Goal: Find specific page/section: Find specific page/section

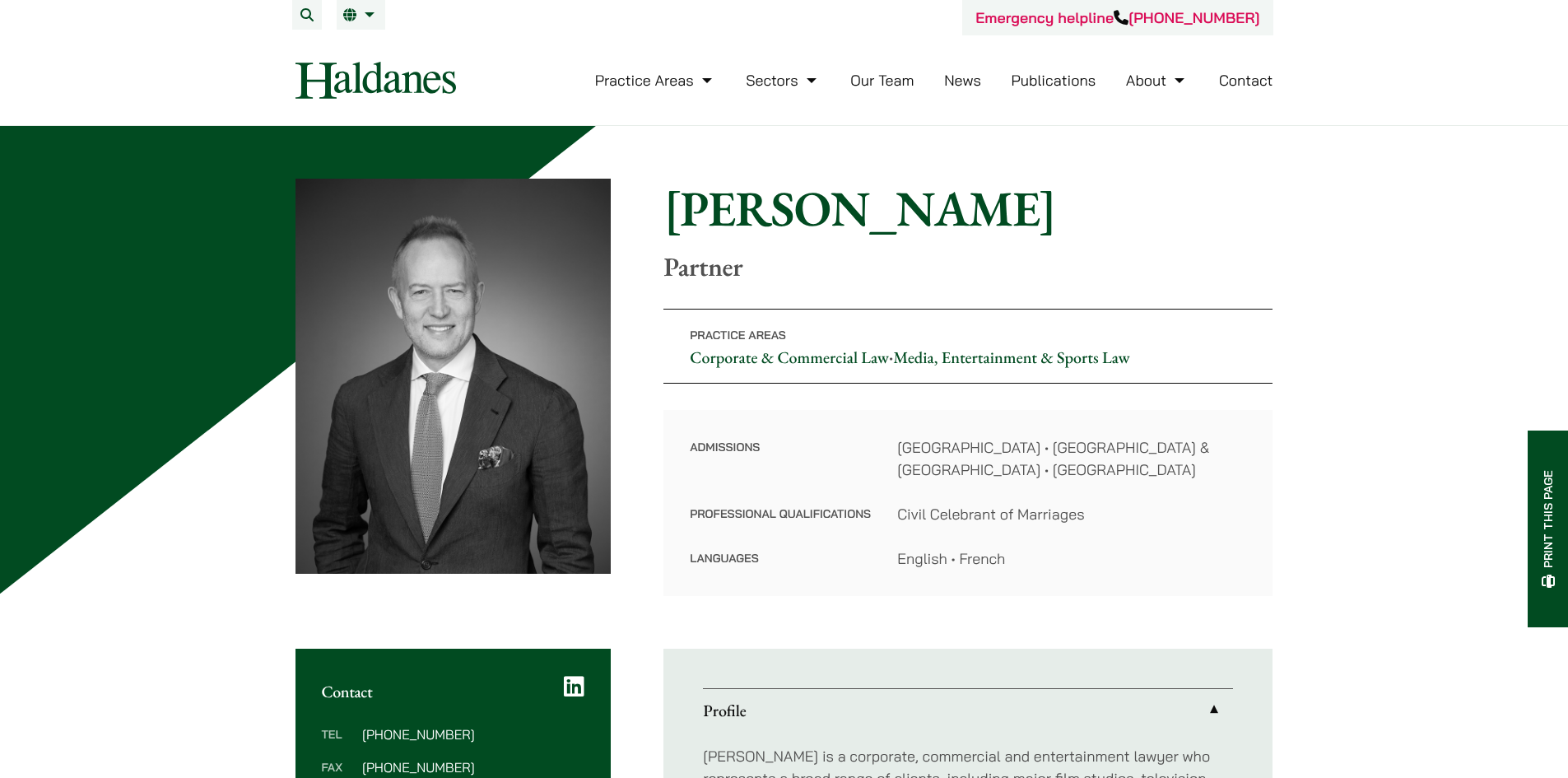
drag, startPoint x: 1353, startPoint y: 169, endPoint x: 1084, endPoint y: 106, distance: 276.3
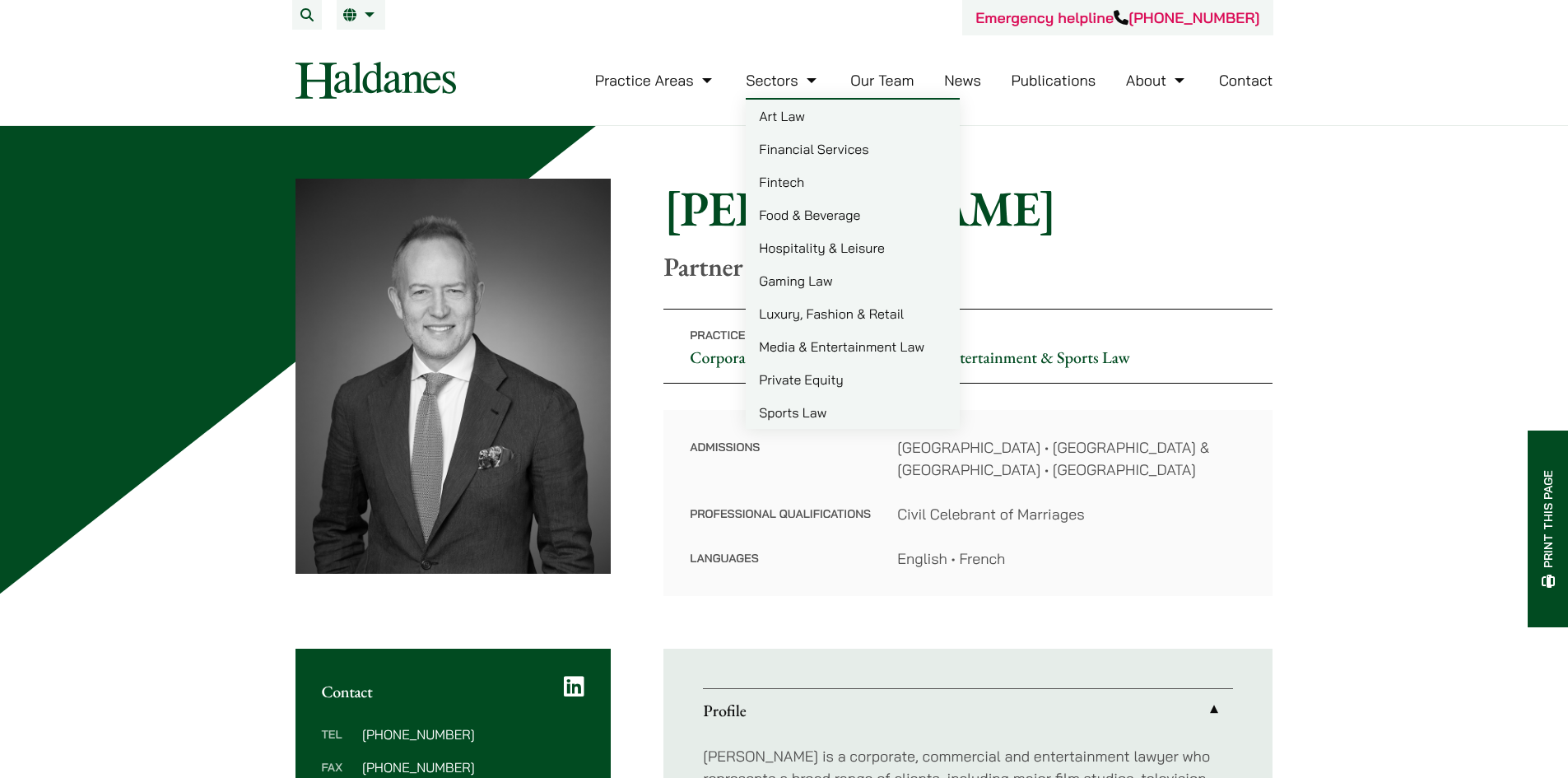
click at [893, 81] on link "Our Team" at bounding box center [881, 80] width 63 height 19
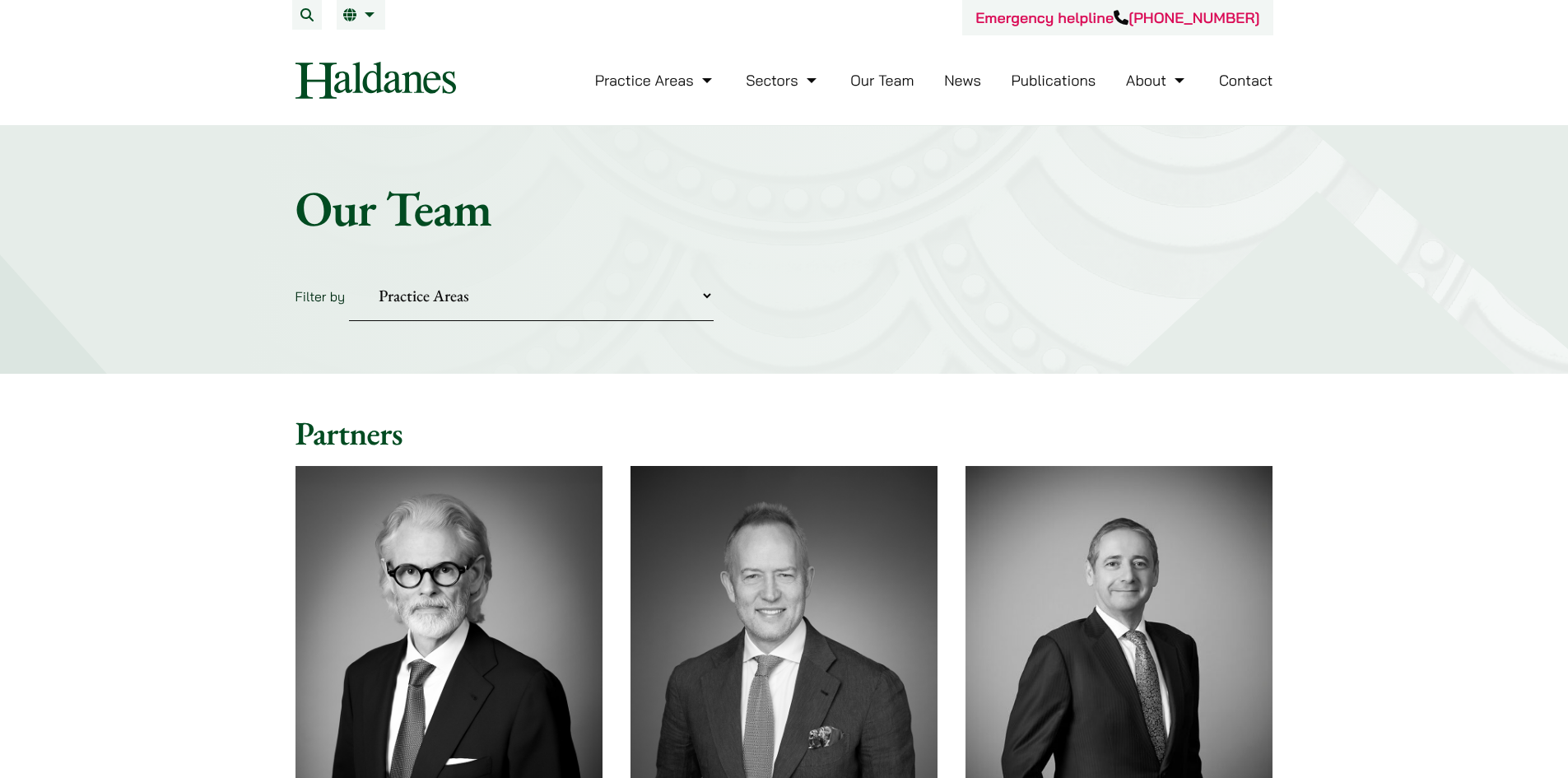
click at [447, 309] on select "Practice Areas Antitrust and Competition Civil Litigation & Dispute Resolution …" at bounding box center [531, 296] width 365 height 51
click at [447, 308] on select "Practice Areas Antitrust and Competition Civil Litigation & Dispute Resolution …" at bounding box center [531, 296] width 365 height 51
drag, startPoint x: 308, startPoint y: 14, endPoint x: 399, endPoint y: 47, distance: 96.8
click at [307, 14] on button "Search" at bounding box center [307, 14] width 29 height 30
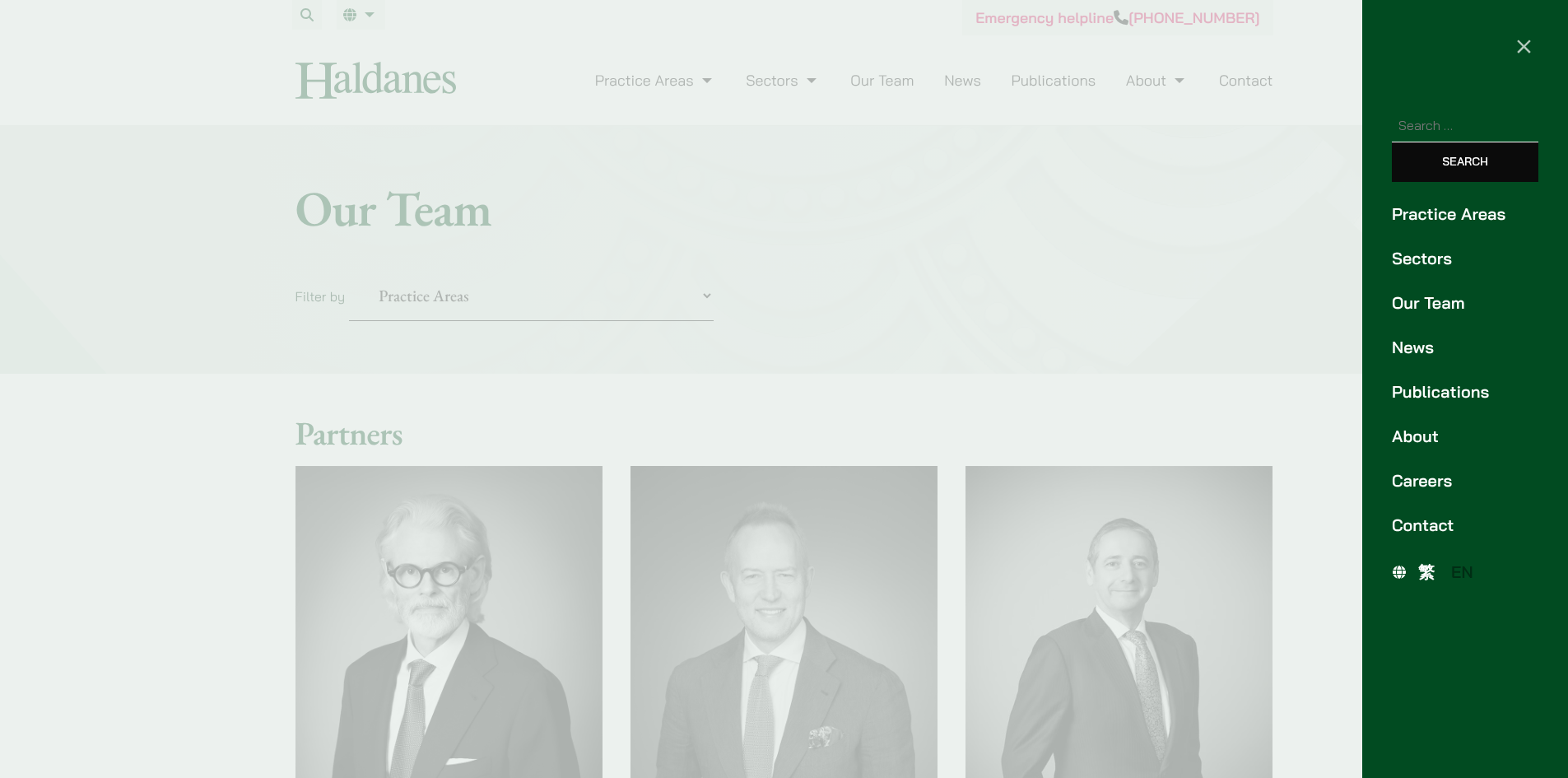
paste input "Marron Wong"
type input "Marron Wong"
click at [1392, 142] on input "Search" at bounding box center [1465, 162] width 147 height 40
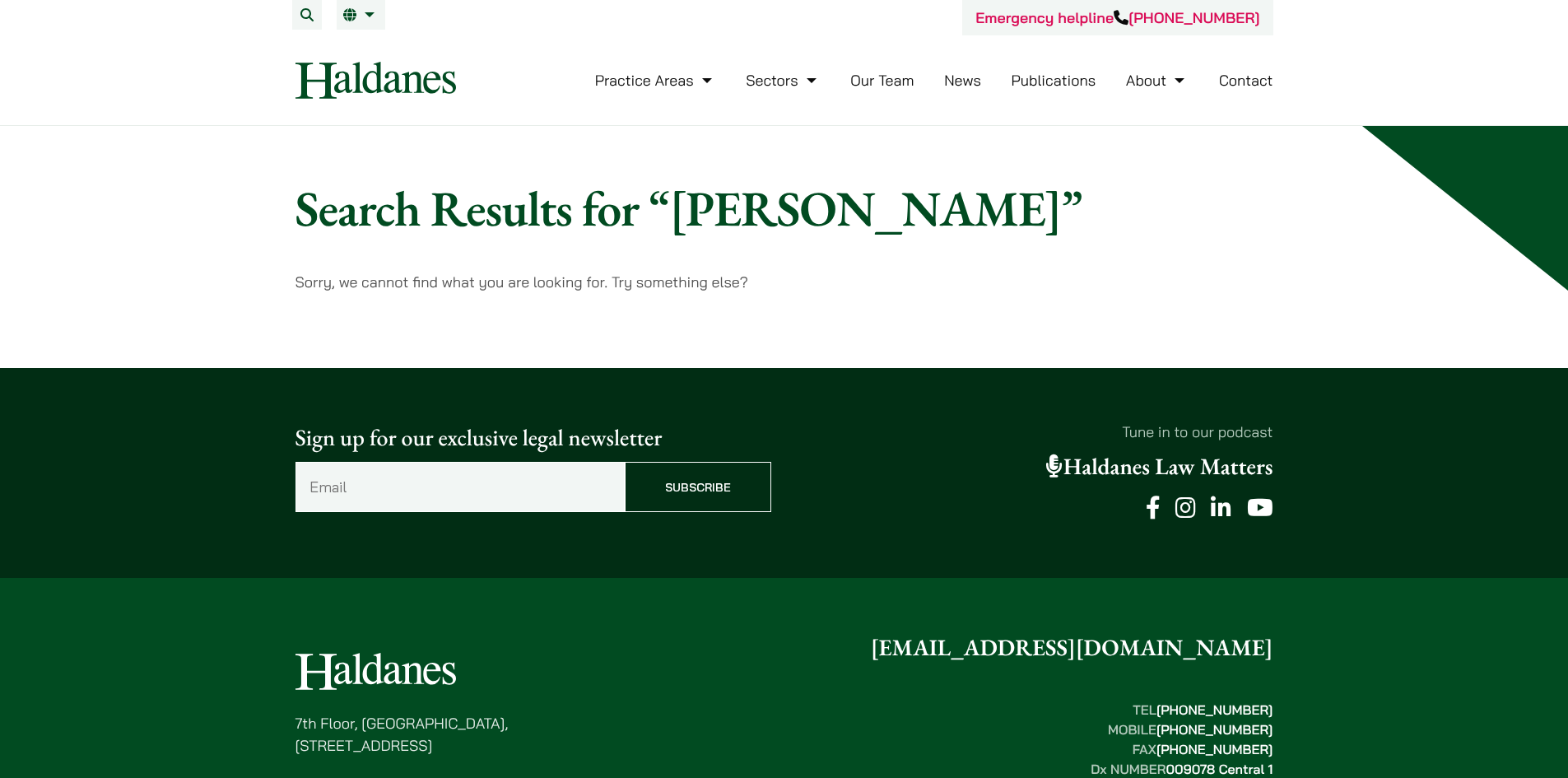
click at [304, 13] on button "Search" at bounding box center [307, 14] width 29 height 30
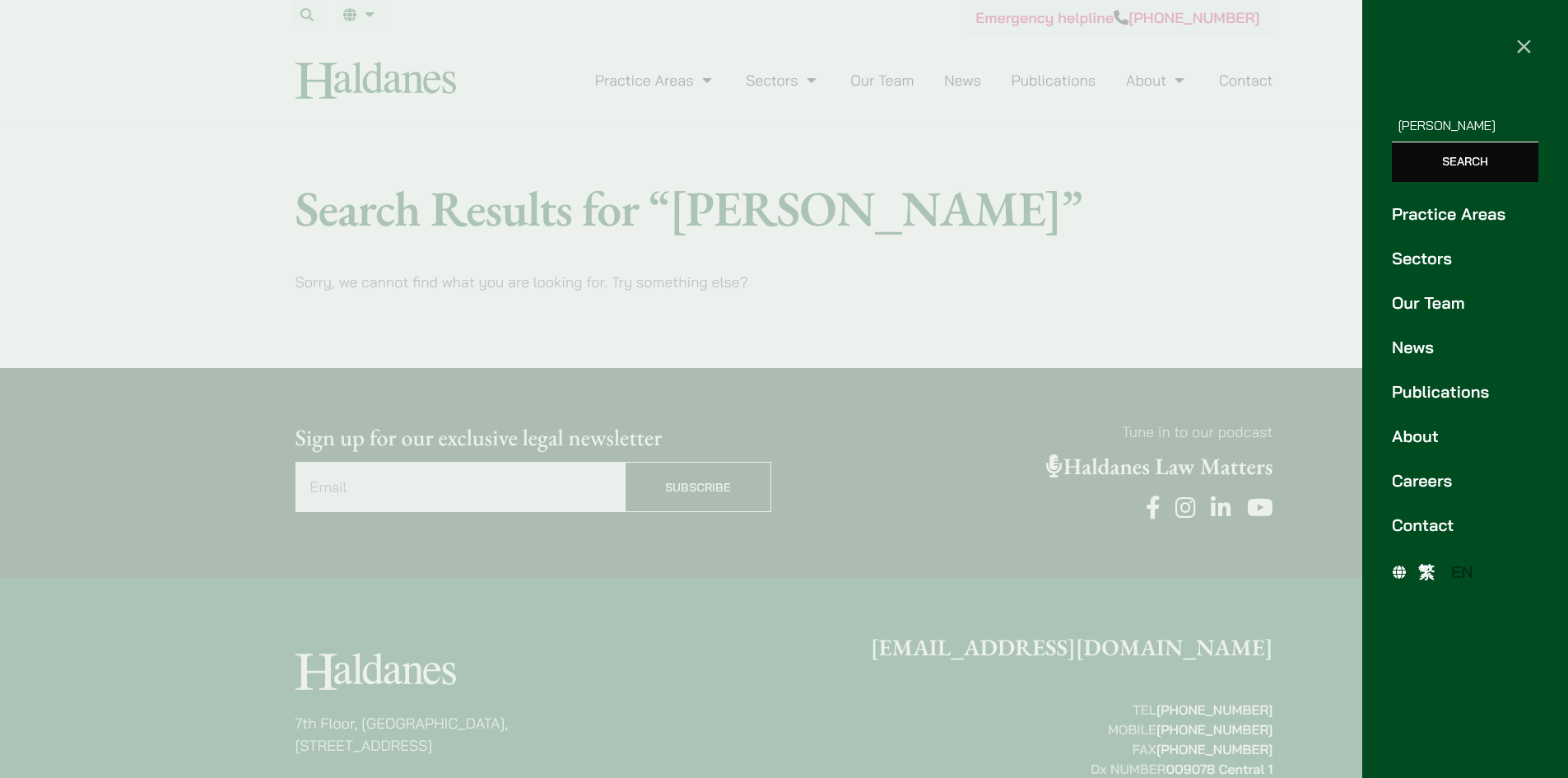
paste input "Kwan Lam Ng"
type input "Kwan Lam Ng"
click at [1392, 142] on input "Search" at bounding box center [1465, 162] width 147 height 40
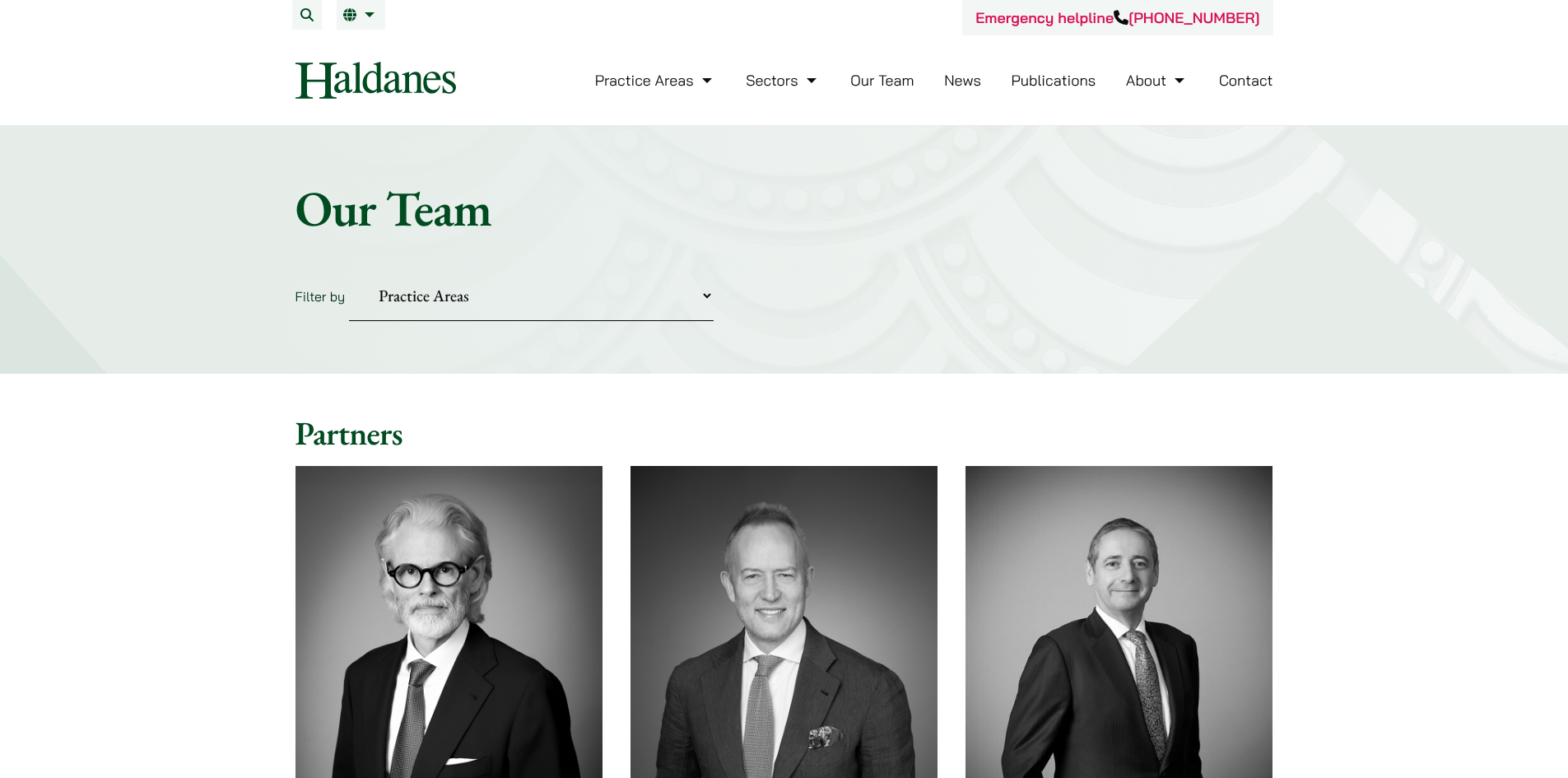
click at [295, 15] on button "Search" at bounding box center [307, 14] width 29 height 30
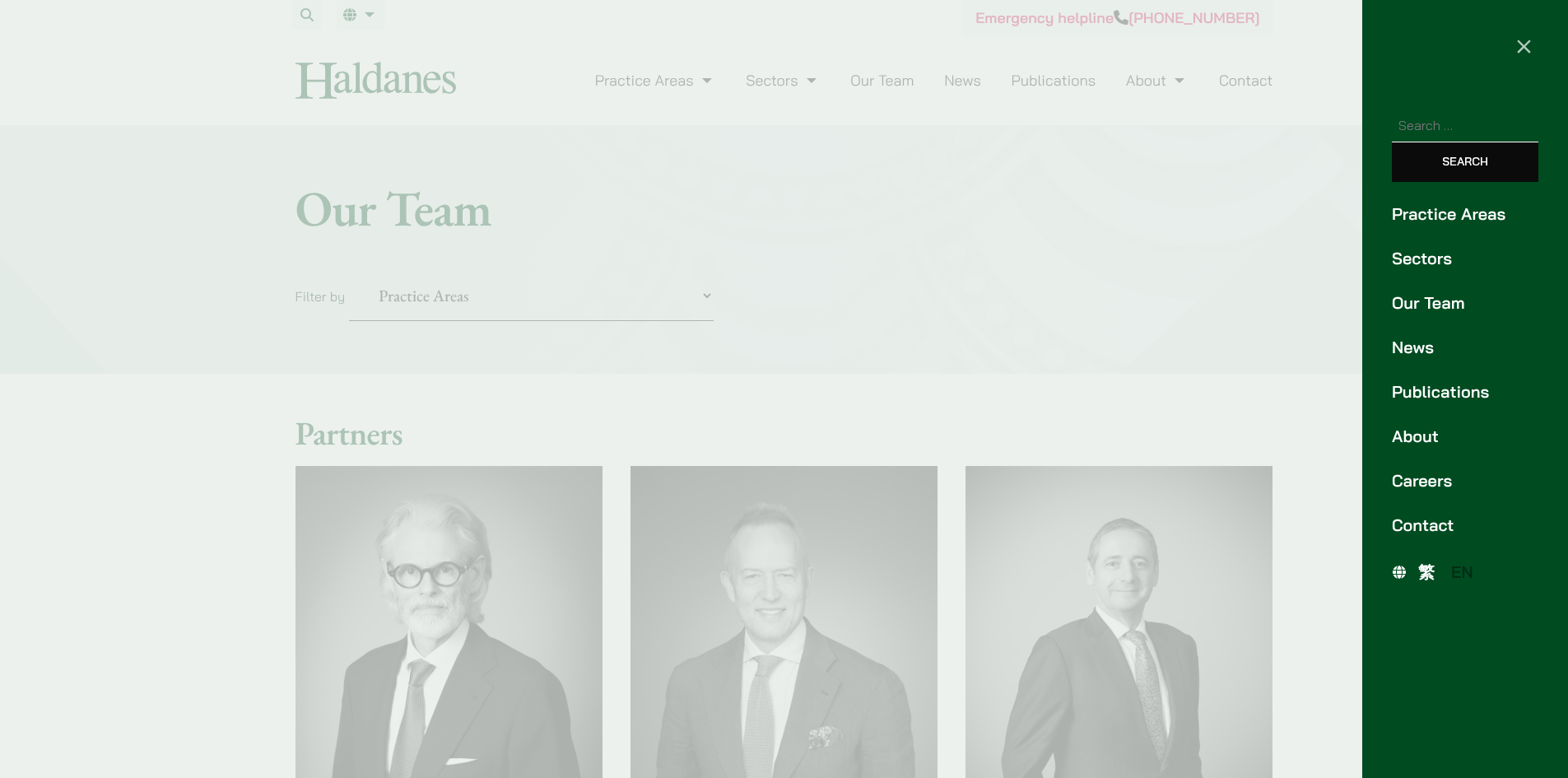
paste input "Amanda Gu"
type input "Amanda Gu"
click at [1392, 142] on input "Search" at bounding box center [1465, 162] width 147 height 40
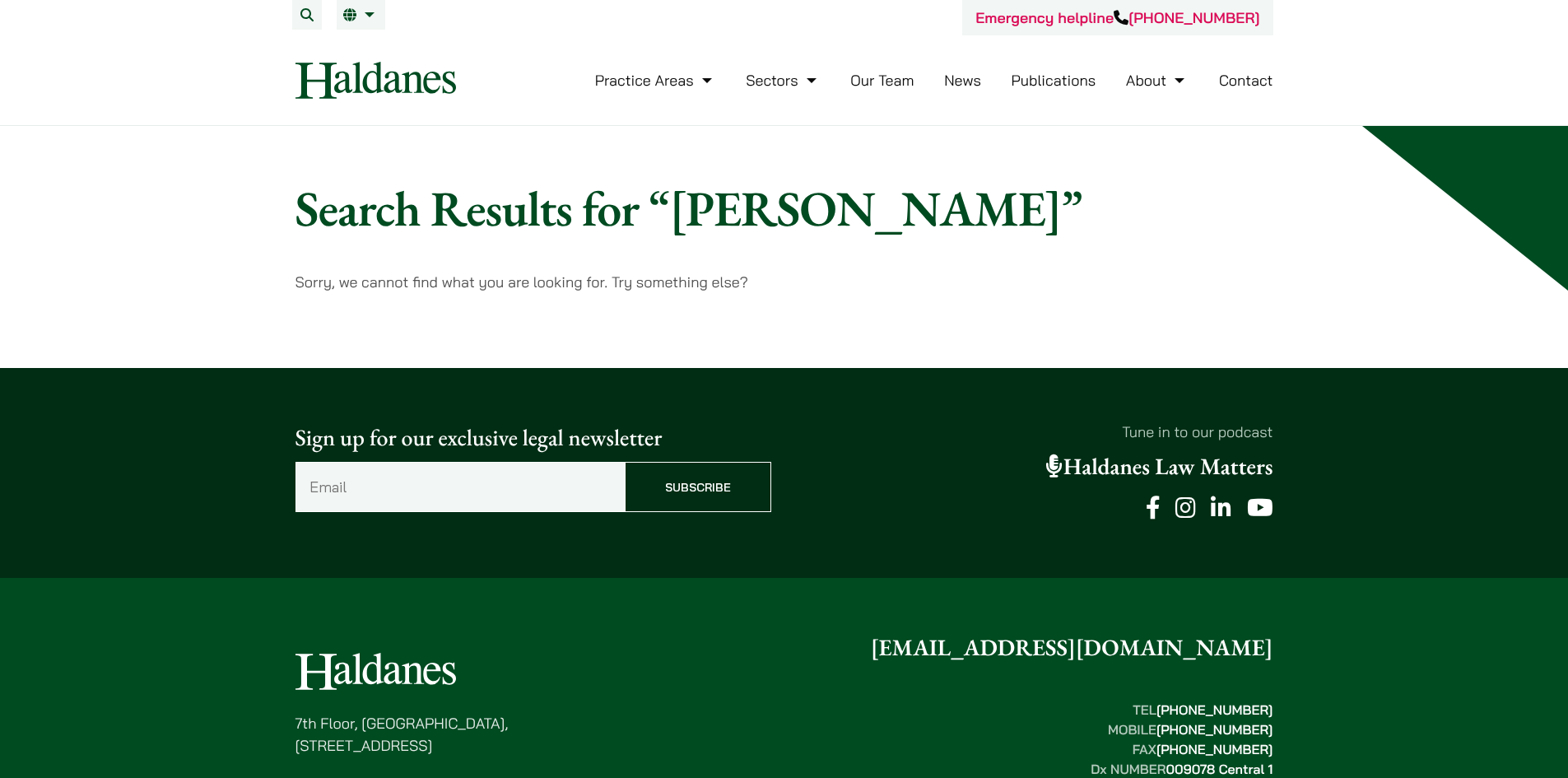
click at [306, 11] on button "Search" at bounding box center [307, 14] width 29 height 30
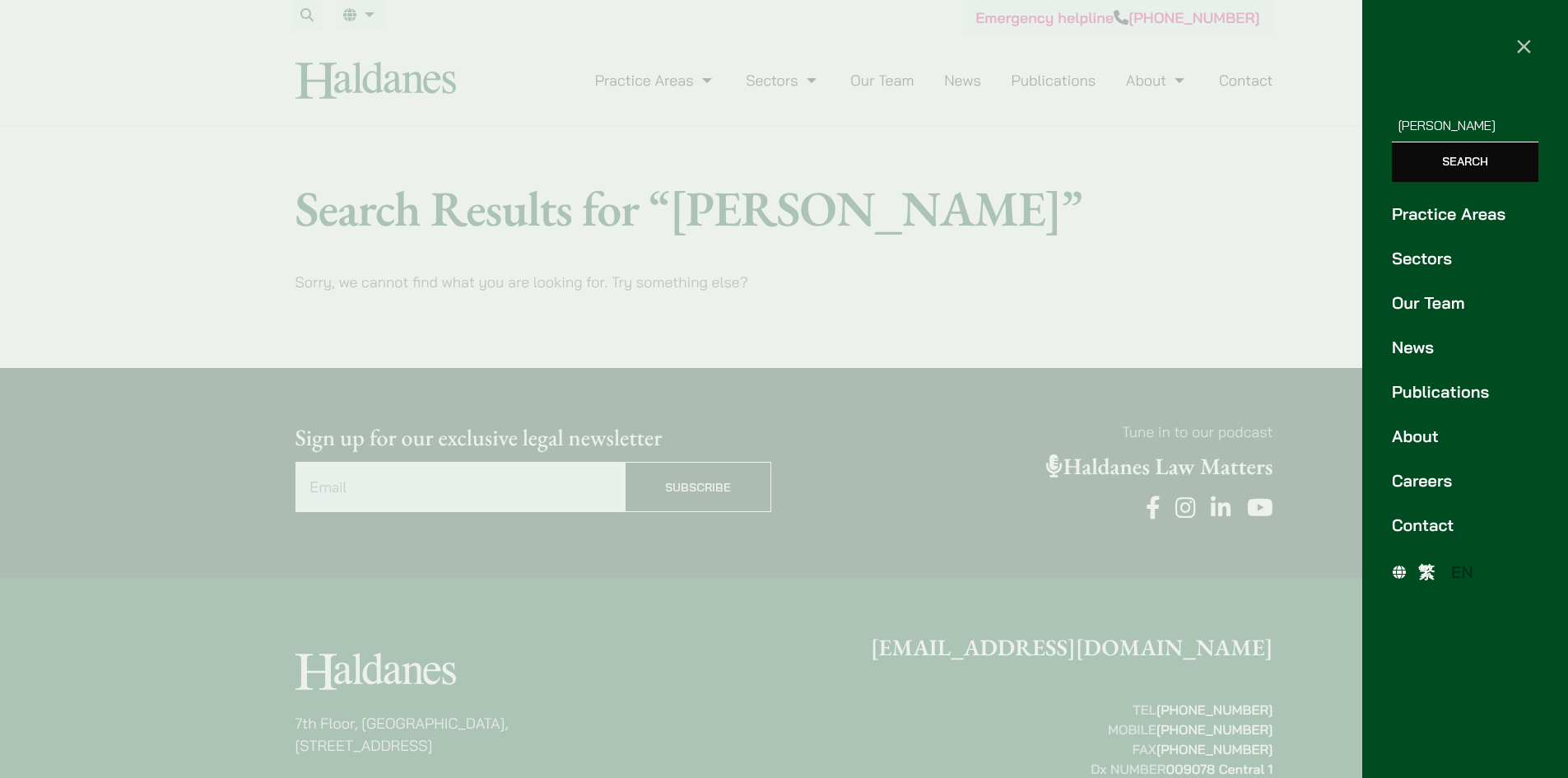
paste input "Winnie Tsang"
type input "Winnie Tsang"
click at [1392, 142] on input "Search" at bounding box center [1465, 162] width 147 height 40
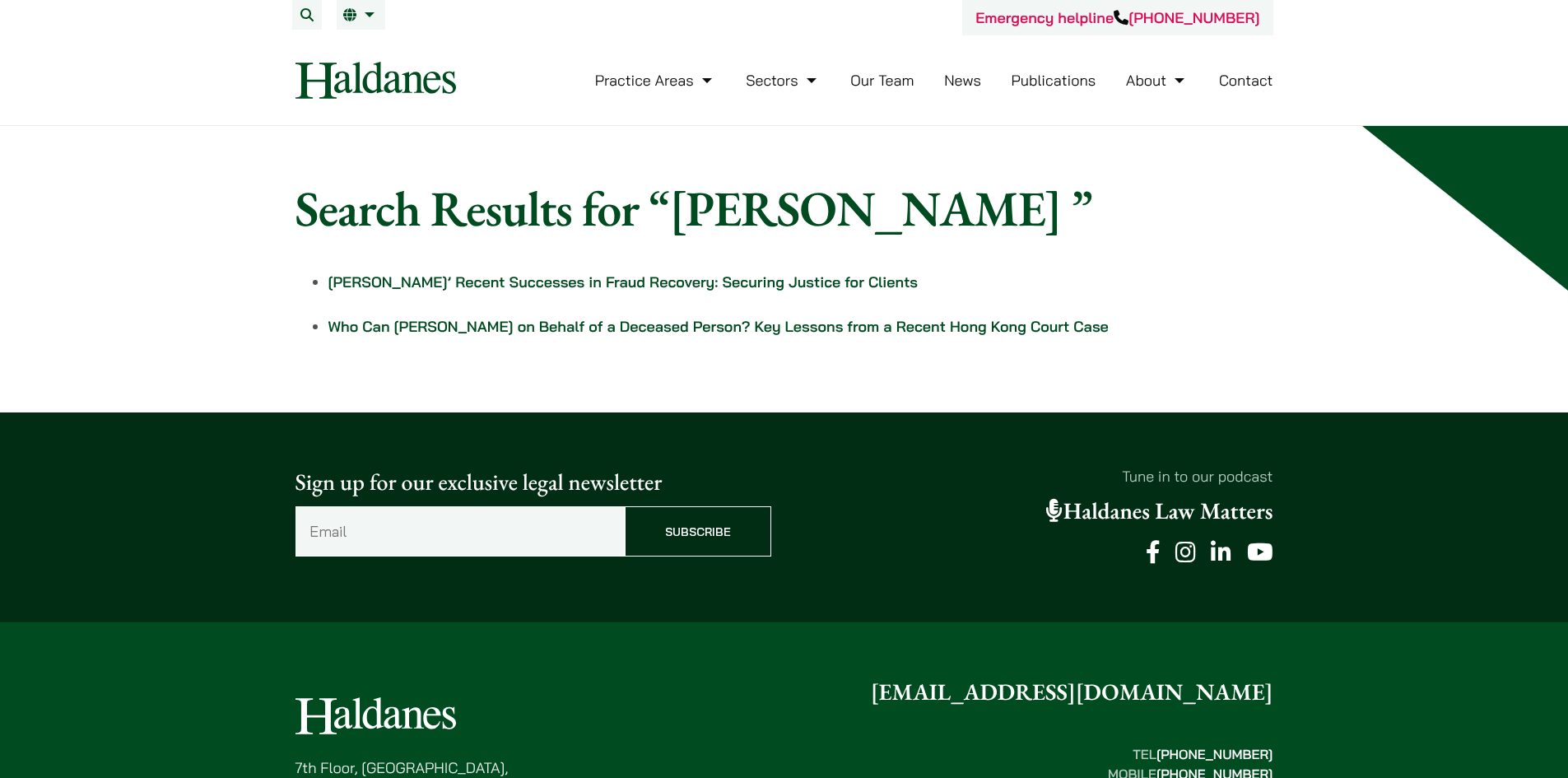
click at [310, 13] on button "Search" at bounding box center [307, 14] width 29 height 30
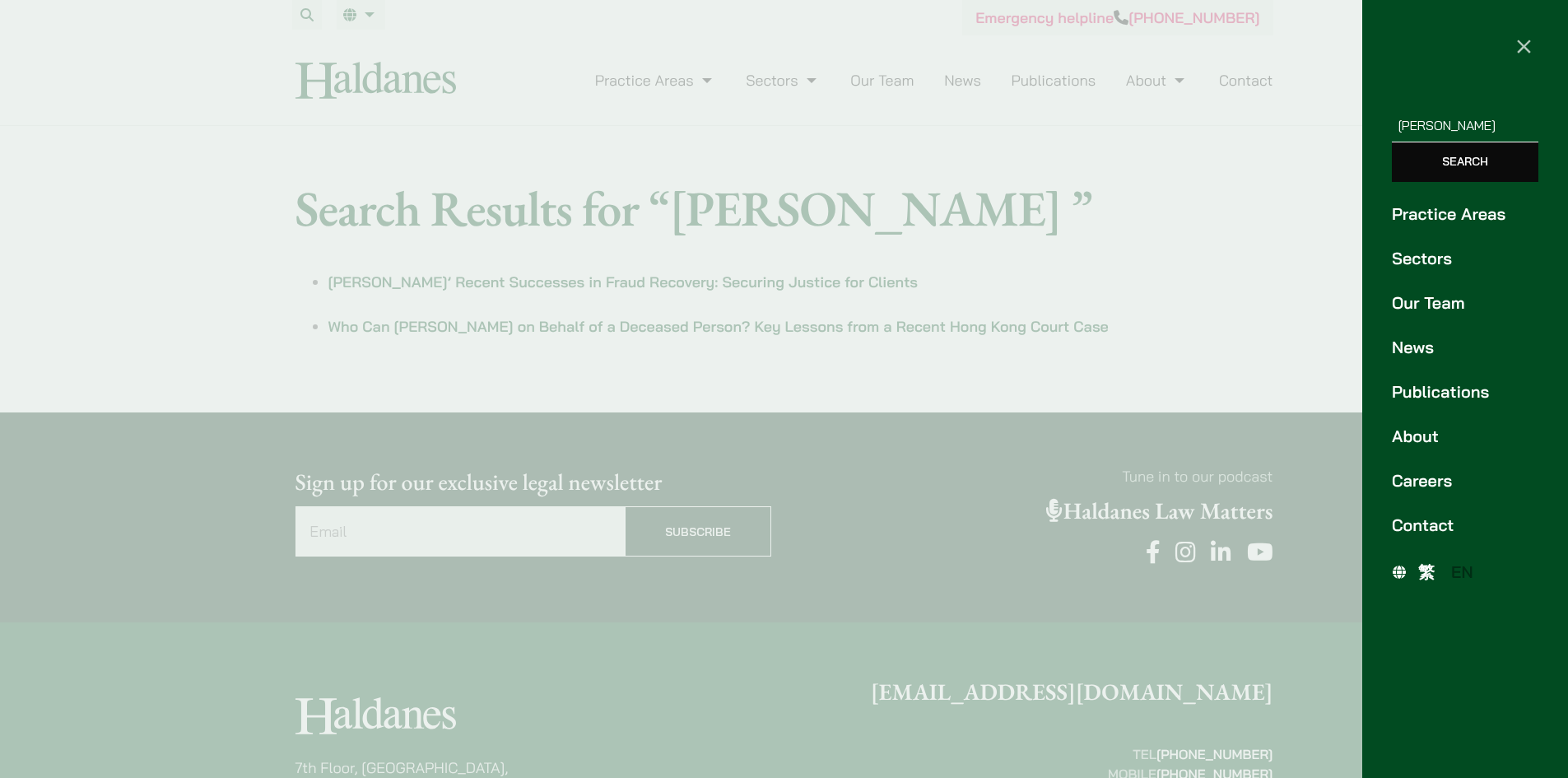
paste input "[PERSON_NAME]"
type input "[PERSON_NAME]"
click at [1392, 142] on input "Search" at bounding box center [1465, 162] width 147 height 40
